Goal: Task Accomplishment & Management: Manage account settings

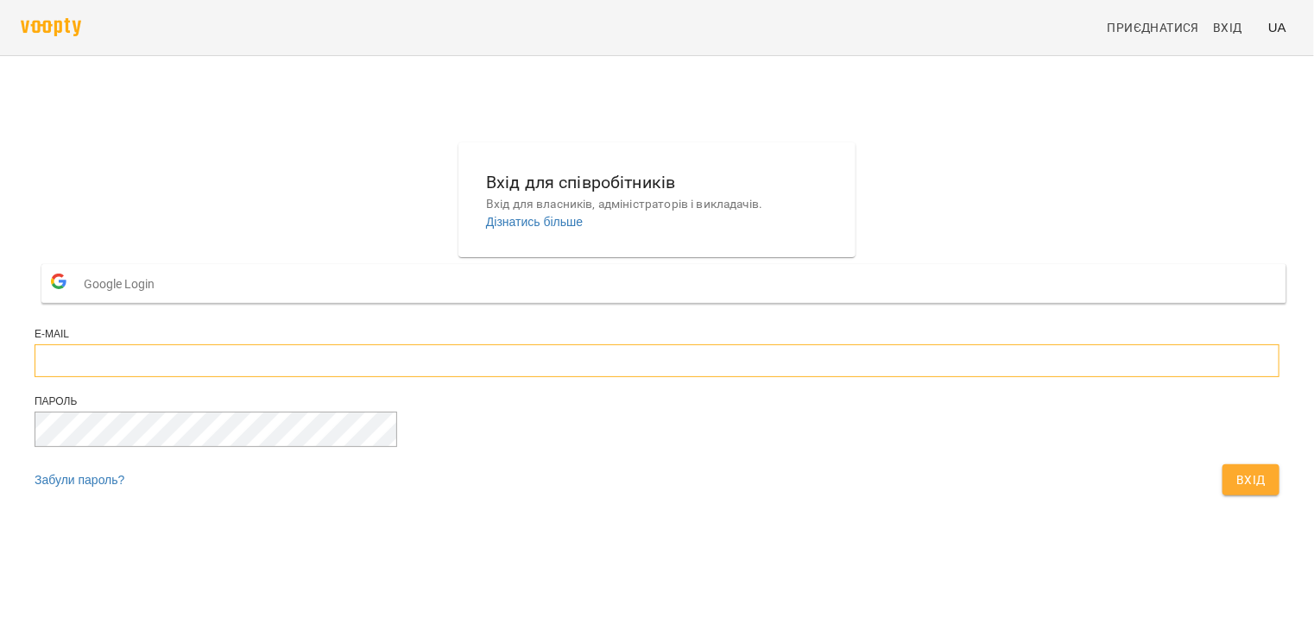
type input "**********"
click at [1222, 495] on button "Вхід" at bounding box center [1250, 479] width 57 height 31
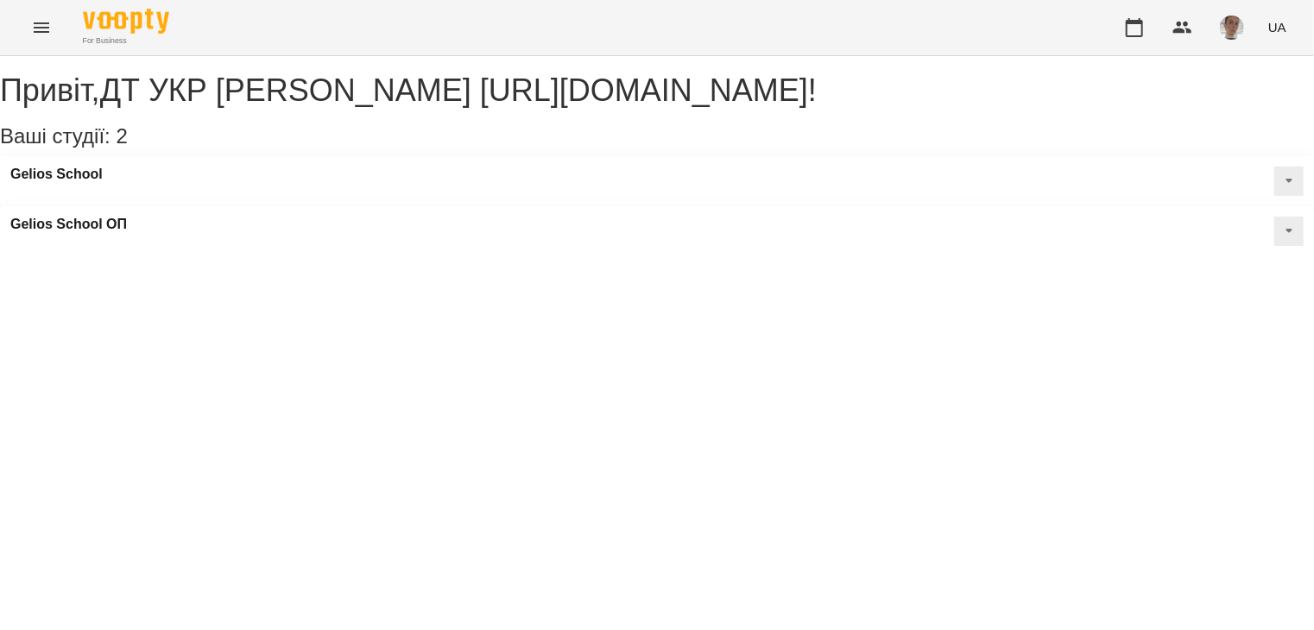
click at [710, 256] on div "Привіт , ДТ УКР [PERSON_NAME] [URL][DOMAIN_NAME] ! Ваші студії: 2 Gelios School…" at bounding box center [657, 156] width 1314 height 200
